Goal: Information Seeking & Learning: Learn about a topic

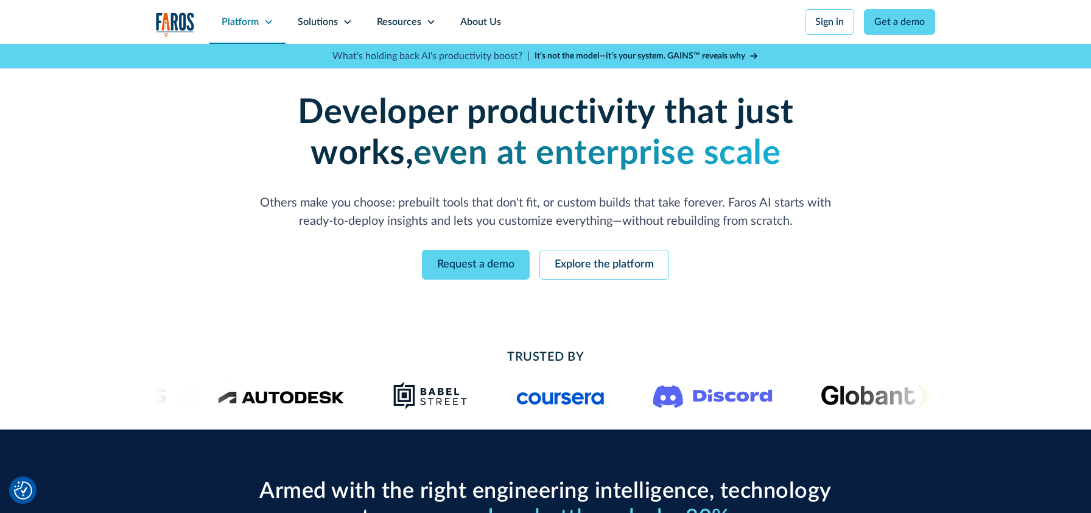
click at [264, 24] on icon at bounding box center [269, 22] width 10 height 10
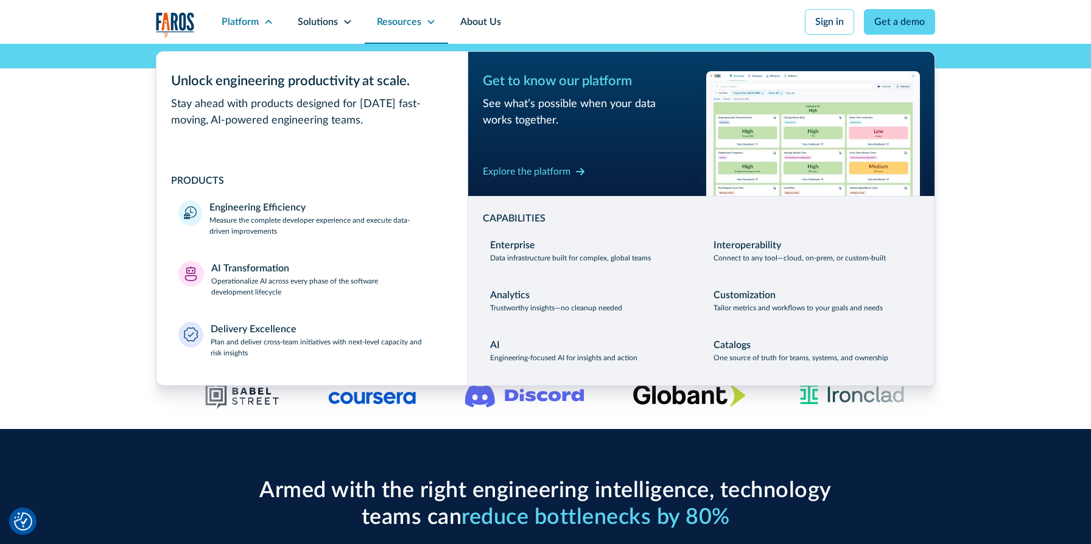
click at [413, 25] on div "Resources" at bounding box center [399, 22] width 44 height 15
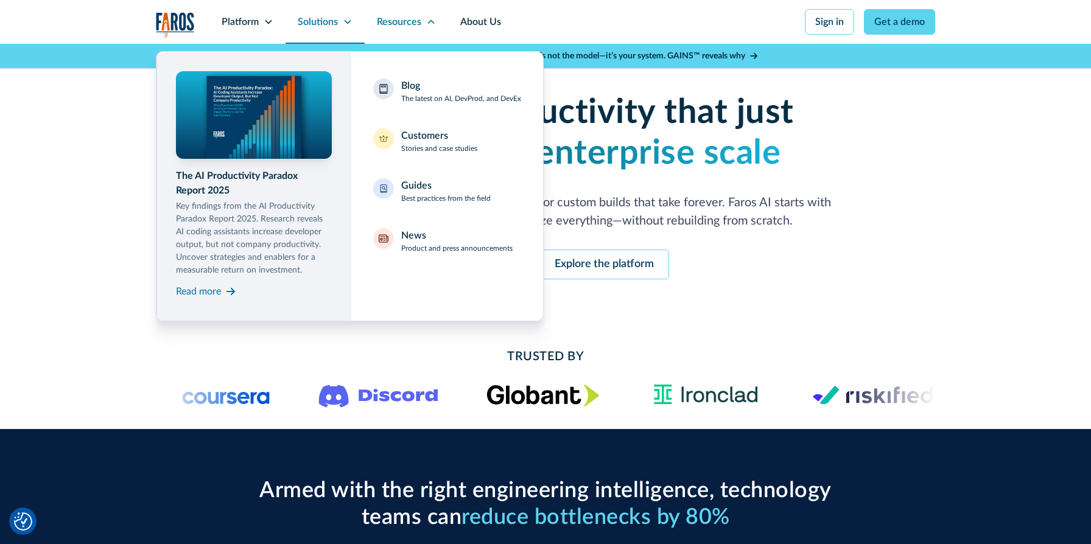
click at [326, 21] on div "Solutions" at bounding box center [318, 22] width 40 height 15
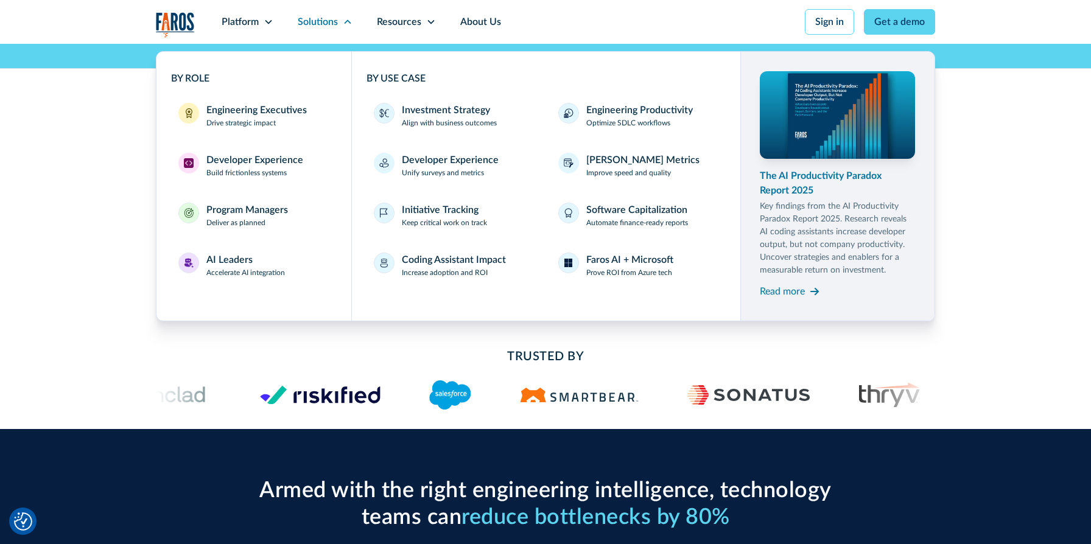
click at [794, 185] on div "The AI Productivity Paradox Report 2025" at bounding box center [838, 183] width 156 height 29
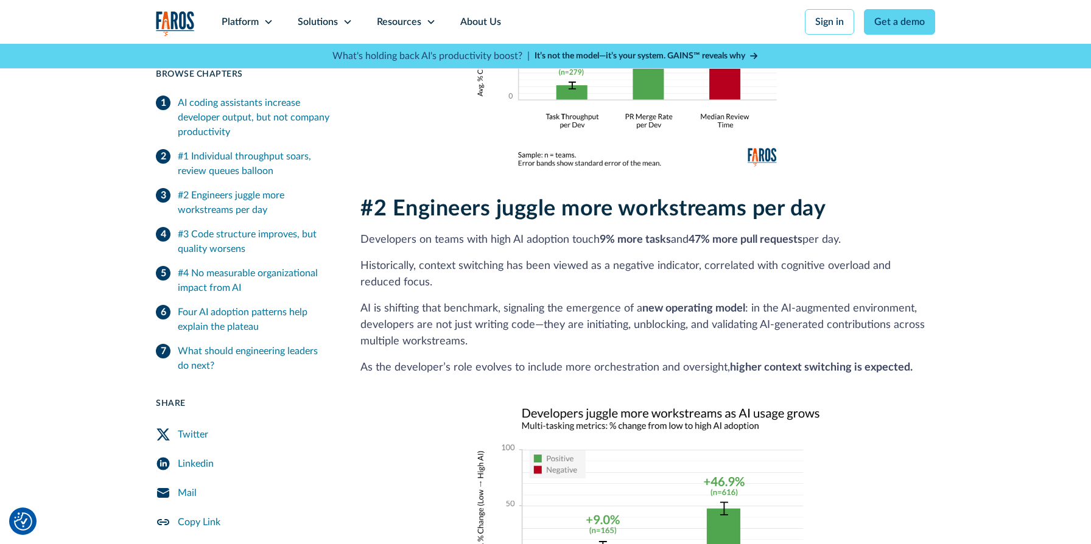
scroll to position [1227, 0]
click at [617, 301] on p "AI is shifting that benchmark, signaling the emergence of a new operating model…" at bounding box center [647, 325] width 575 height 49
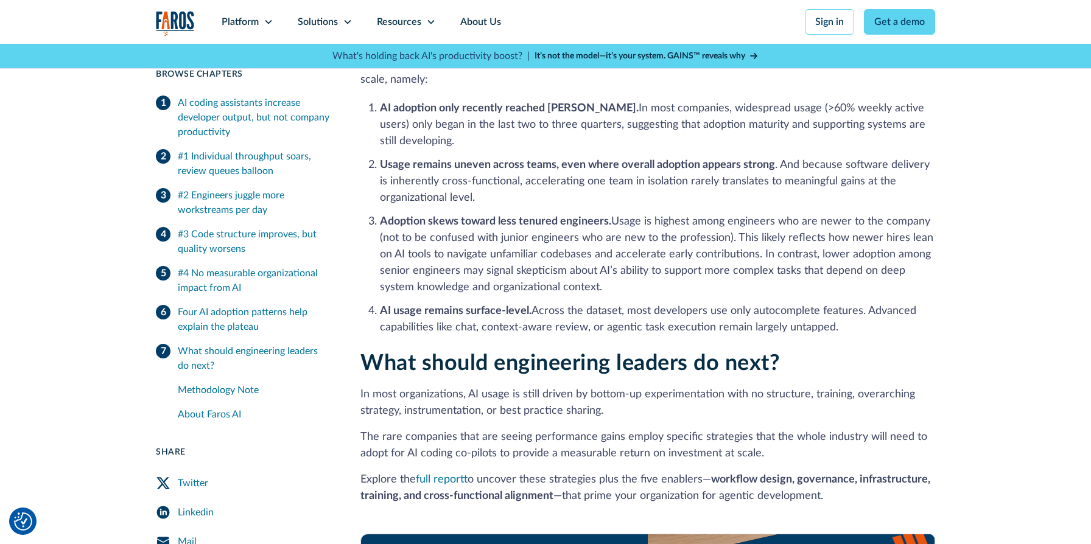
scroll to position [2461, 0]
